Goal: Task Accomplishment & Management: Complete application form

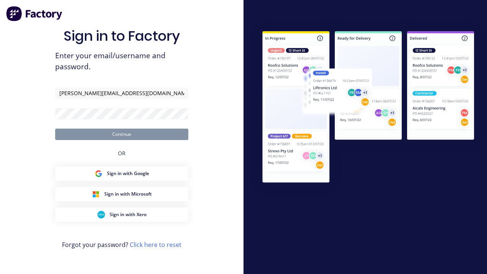
type input "[PERSON_NAME][EMAIL_ADDRESS][DOMAIN_NAME]"
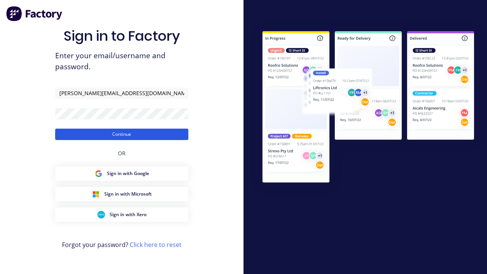
click at [122, 134] on button "Continue" at bounding box center [121, 133] width 133 height 11
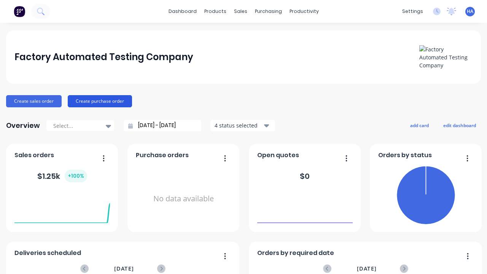
click at [100, 101] on button "Create purchase order" at bounding box center [100, 101] width 64 height 12
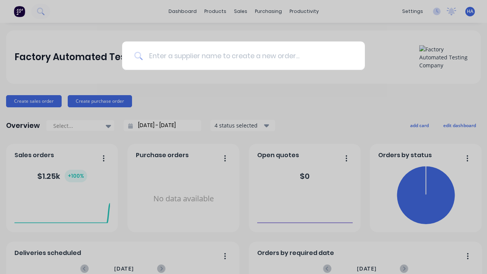
click at [247, 55] on input at bounding box center [248, 55] width 210 height 29
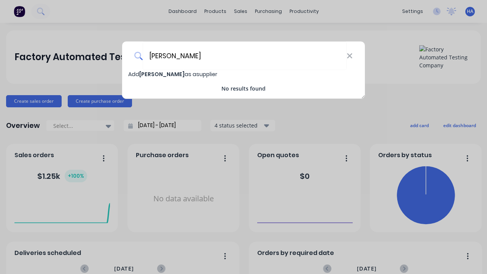
type input "[PERSON_NAME]"
click at [134, 74] on span "Add [PERSON_NAME] as a supplier" at bounding box center [172, 74] width 89 height 8
select select "AU"
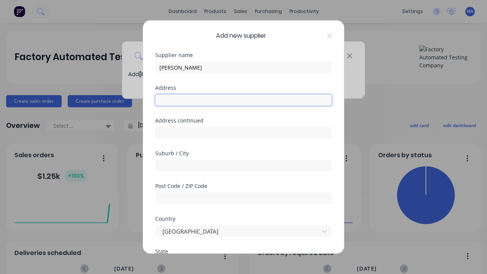
click at [243, 100] on input "text" at bounding box center [243, 99] width 176 height 11
type input "[GEOGRAPHIC_DATA]"
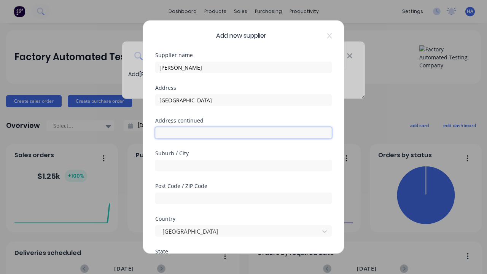
click at [243, 133] on input "text" at bounding box center [243, 132] width 176 height 11
type input "[STREET_ADDRESS]"
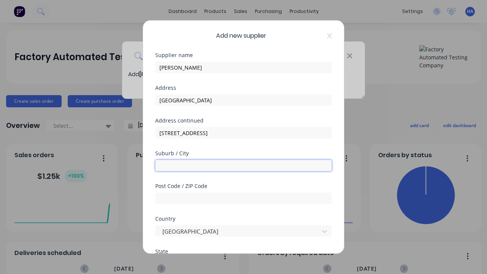
click at [243, 165] on input "text" at bounding box center [243, 165] width 176 height 11
type input "Fifofama"
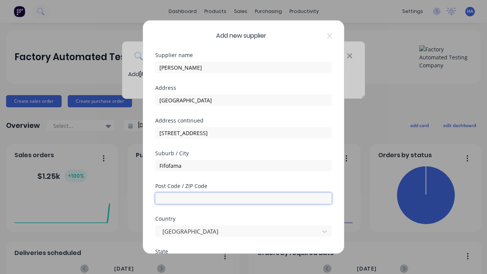
click at [243, 198] on input "text" at bounding box center [243, 197] width 176 height 11
type input "4120"
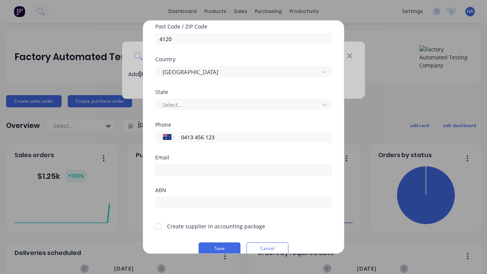
type input "0413 456 123"
click at [243, 170] on input "email" at bounding box center [243, 169] width 176 height 11
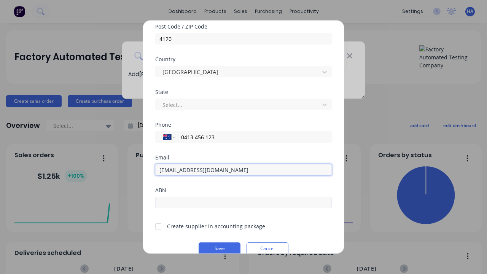
type input "[EMAIL_ADDRESS][DOMAIN_NAME]"
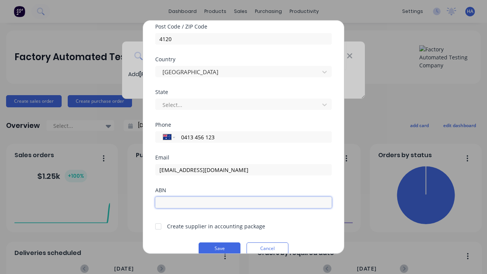
click at [243, 202] on input "text" at bounding box center [243, 202] width 176 height 11
type input "12341234"
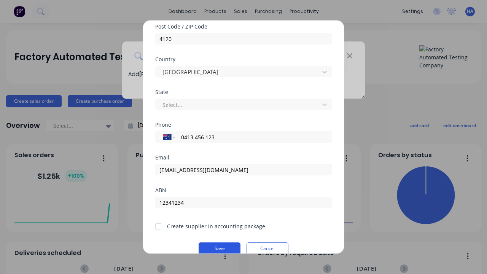
click at [219, 247] on button "Save" at bounding box center [219, 248] width 42 height 12
